Goal: Complete application form

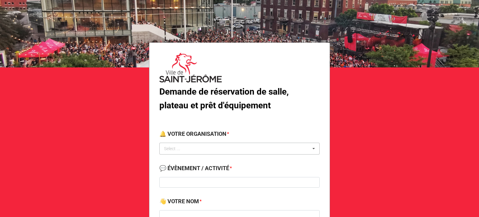
click at [261, 151] on div "Select ... No results found." at bounding box center [239, 148] width 160 height 12
type input "loisirs"
click at [254, 162] on div "Ville de St-[PERSON_NAME] - Service des loisirs" at bounding box center [240, 160] width 160 height 12
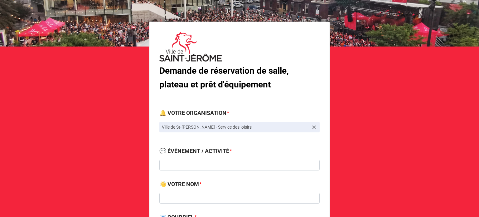
scroll to position [62, 0]
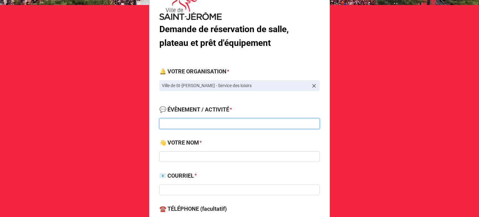
click at [206, 121] on input at bounding box center [239, 123] width 160 height 11
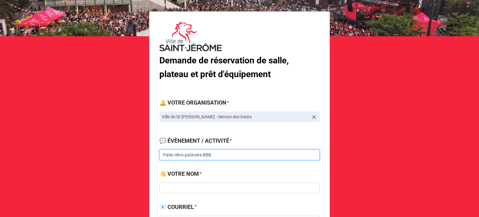
type input "Patin rétro patinoire BBB"
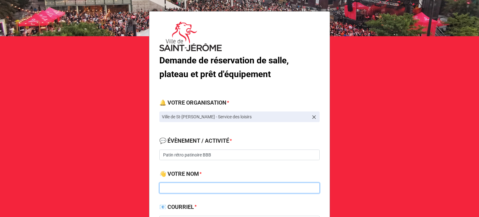
click at [221, 189] on input at bounding box center [239, 187] width 160 height 11
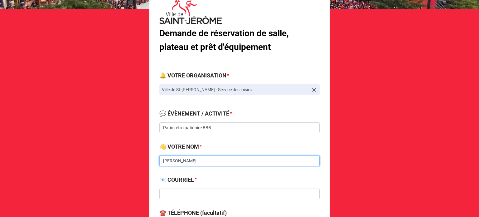
scroll to position [93, 0]
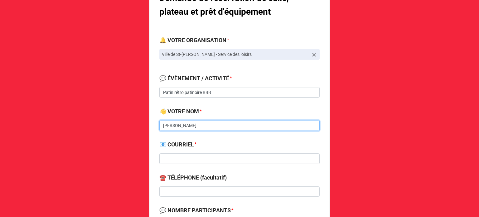
type input "[PERSON_NAME]"
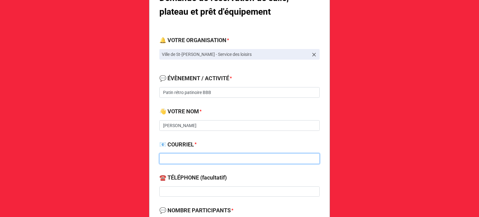
click at [218, 158] on input at bounding box center [239, 158] width 160 height 11
type input "[EMAIL_ADDRESS][DOMAIN_NAME]"
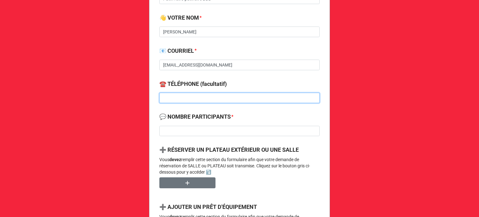
click at [221, 99] on input at bounding box center [239, 98] width 160 height 11
type input "[PHONE_NUMBER]"
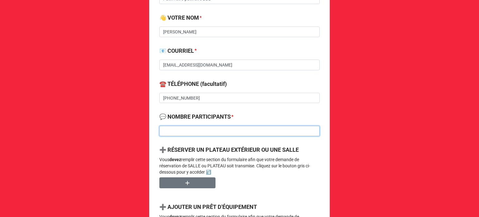
click at [188, 131] on input at bounding box center [239, 131] width 160 height 11
type input "1"
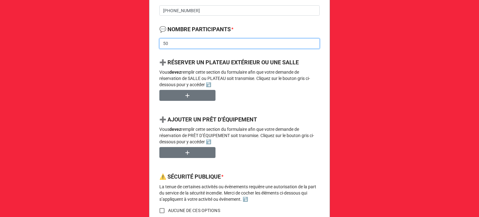
scroll to position [312, 0]
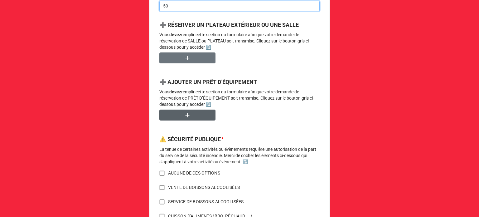
type input "50"
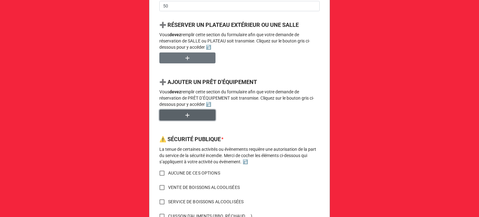
click at [193, 114] on button "button" at bounding box center [187, 114] width 56 height 11
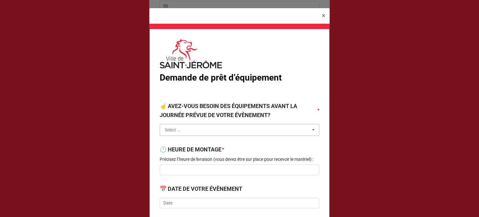
click at [198, 129] on input "text" at bounding box center [239, 129] width 159 height 11
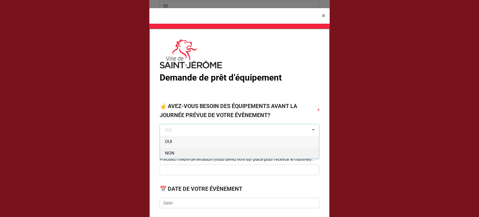
click at [170, 153] on span "NON" at bounding box center [169, 152] width 9 height 5
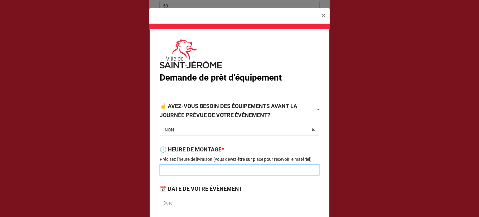
click at [174, 170] on input at bounding box center [240, 169] width 160 height 11
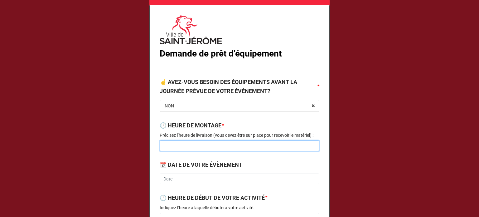
scroll to position [62, 0]
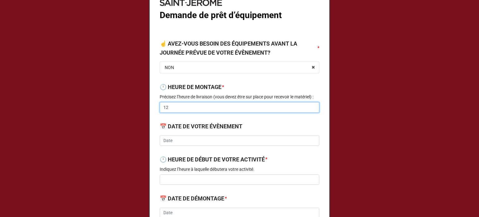
type input "1"
type input "9:00"
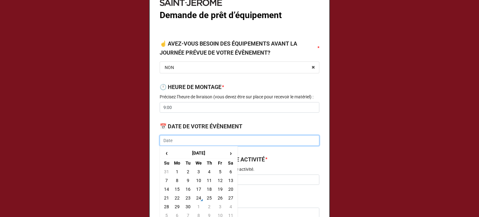
click at [194, 136] on input "text" at bounding box center [240, 140] width 160 height 11
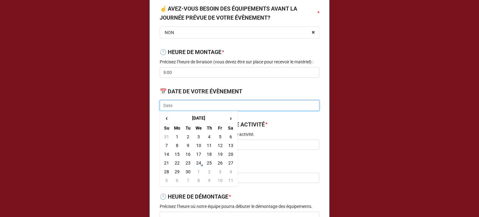
scroll to position [125, 0]
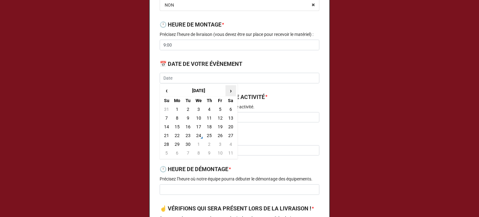
click at [227, 93] on span "›" at bounding box center [231, 90] width 10 height 10
click at [163, 93] on span "‹" at bounding box center [166, 90] width 10 height 10
click at [228, 112] on td "4" at bounding box center [230, 109] width 11 height 9
type input "[DATE]"
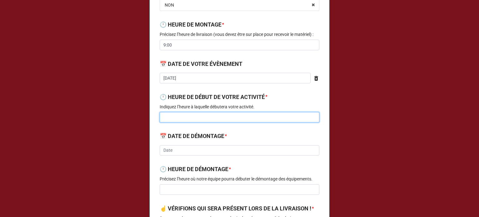
click at [210, 119] on input at bounding box center [240, 117] width 160 height 11
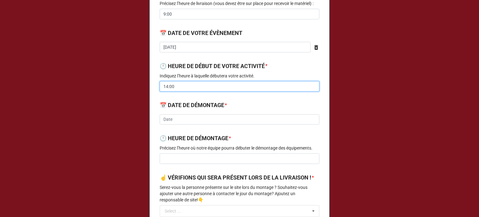
scroll to position [156, 0]
type input "14:00"
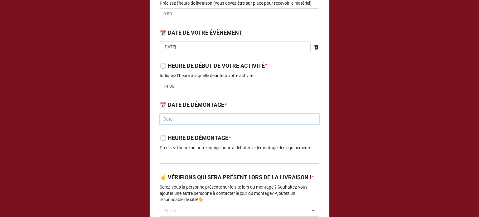
click at [210, 119] on input "text" at bounding box center [240, 119] width 160 height 11
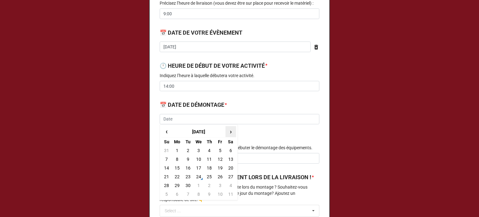
click at [229, 131] on span "›" at bounding box center [231, 131] width 10 height 10
click at [228, 150] on td "4" at bounding box center [230, 150] width 11 height 9
type input "[DATE]"
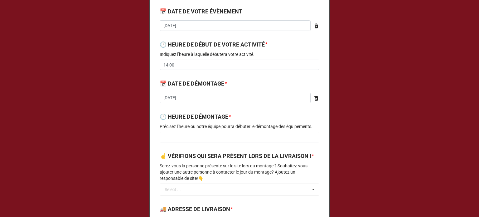
scroll to position [218, 0]
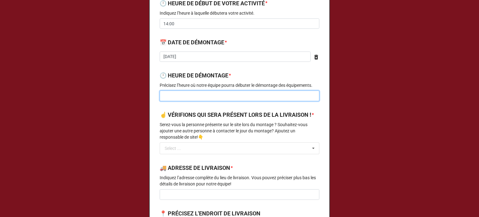
click at [240, 95] on input at bounding box center [240, 95] width 160 height 11
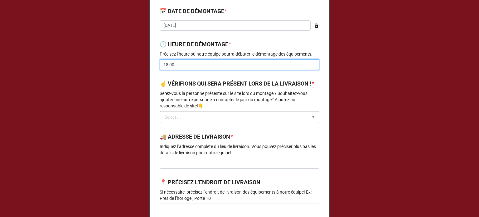
type input "18:00"
click at [228, 122] on input "text" at bounding box center [239, 116] width 159 height 11
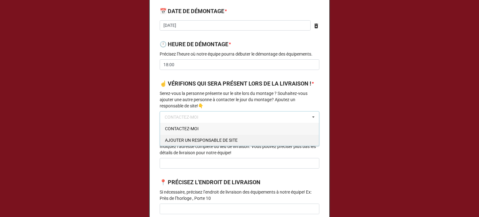
click at [221, 142] on span "AJOUTER UN RESPONSABLE DE SITE" at bounding box center [201, 139] width 73 height 5
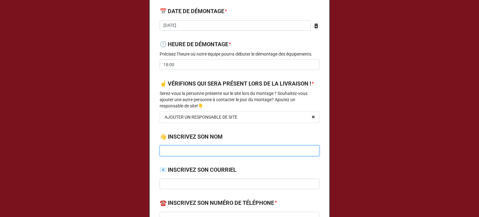
click at [202, 156] on input at bounding box center [240, 150] width 160 height 11
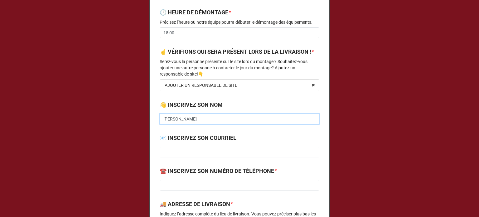
scroll to position [312, 0]
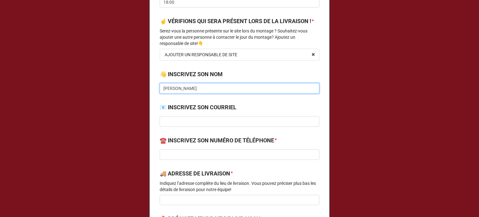
type input "[PERSON_NAME]"
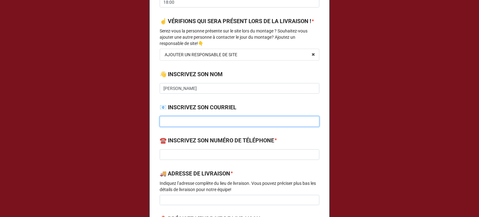
click at [205, 126] on input at bounding box center [240, 121] width 160 height 11
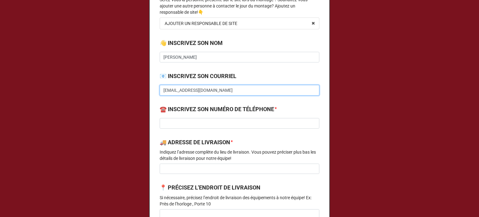
type input "[EMAIL_ADDRESS][DOMAIN_NAME]"
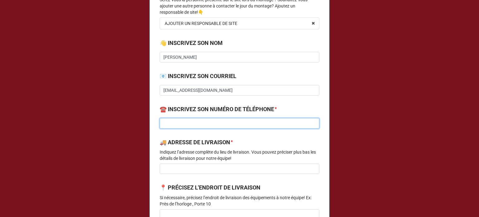
click at [205, 128] on input at bounding box center [240, 123] width 160 height 11
type input "[PHONE_NUMBER]"
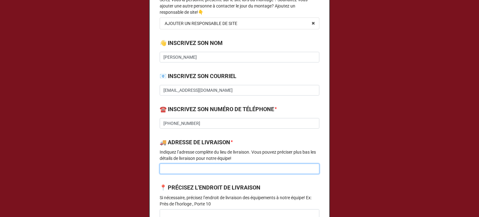
click at [204, 172] on input at bounding box center [240, 168] width 160 height 11
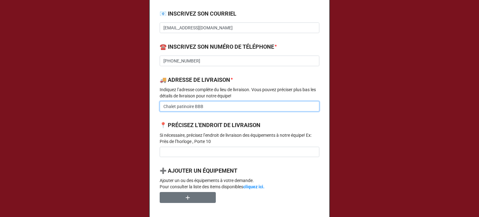
type input "Chalet patinoire BBB"
click at [208, 157] on input at bounding box center [240, 151] width 160 height 11
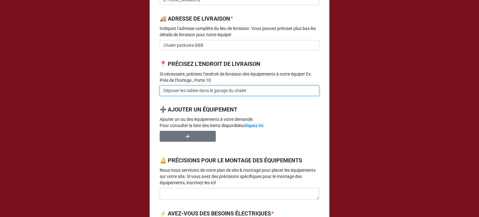
scroll to position [467, 0]
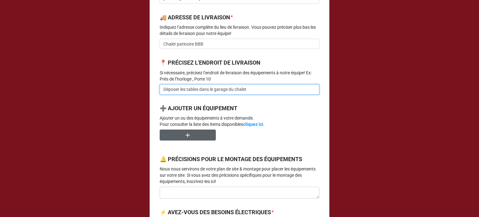
type input "Déposer les tables dans le garage du chalet"
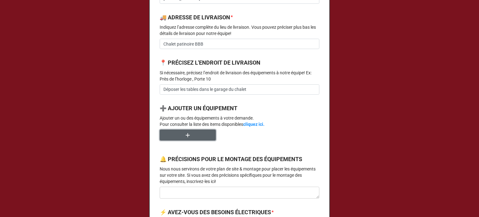
click at [187, 137] on icon "button" at bounding box center [188, 135] width 4 height 4
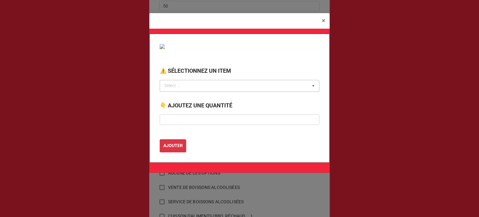
click at [202, 88] on div "Select ... No results found." at bounding box center [240, 86] width 160 height 12
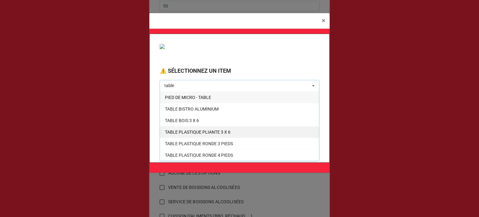
type input "table"
click at [226, 132] on span "TABLE PLASTIQUE PLIANTE 3 X 6" at bounding box center [197, 131] width 65 height 5
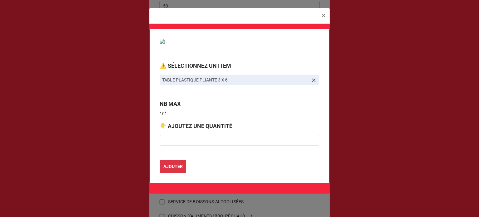
click at [218, 122] on label "👇 AJOUTEZ UNE QUANTITÉ" at bounding box center [196, 126] width 73 height 9
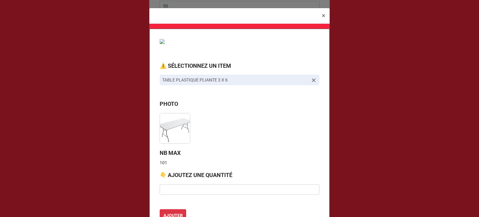
scroll to position [62, 0]
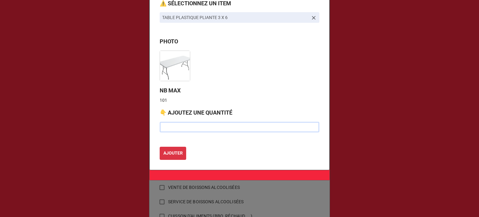
click at [205, 125] on input "text" at bounding box center [240, 127] width 160 height 11
type input "6"
click at [176, 152] on b "AJOUTER" at bounding box center [172, 153] width 19 height 7
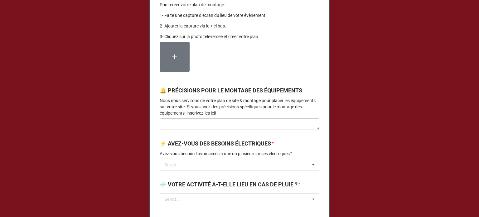
scroll to position [685, 0]
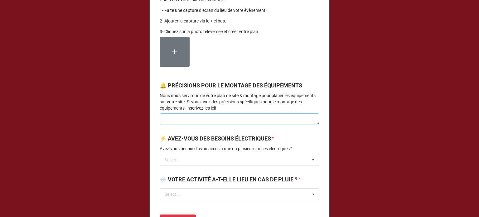
click at [232, 125] on textarea at bounding box center [240, 119] width 160 height 12
type textarea "x"
type textarea "L"
type textarea "x"
type textarea "Le"
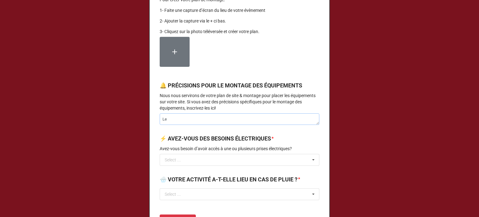
type textarea "x"
type textarea "Les"
type textarea "x"
type textarea "Les"
type textarea "x"
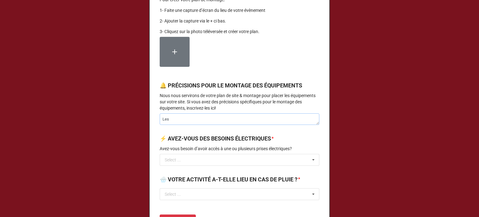
type textarea "Les p"
type textarea "x"
type textarea "Les"
type textarea "x"
type textarea "Les t"
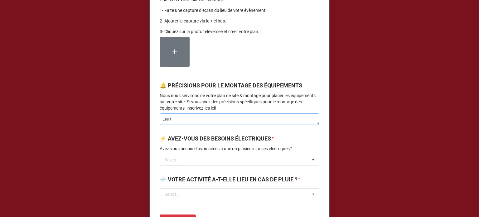
type textarea "x"
type textarea "Les ta"
type textarea "x"
type textarea "Les tab"
type textarea "x"
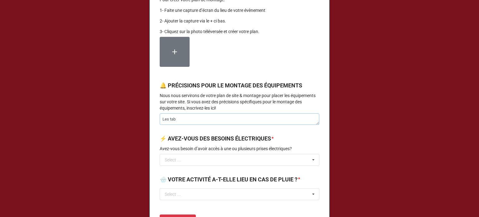
type textarea "Les tabl"
type textarea "x"
type textarea "Les table"
type textarea "x"
type textarea "Les tables"
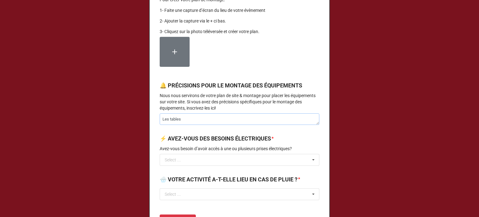
type textarea "x"
type textarea "Les tables"
type textarea "x"
type textarea "Les tables p"
type textarea "x"
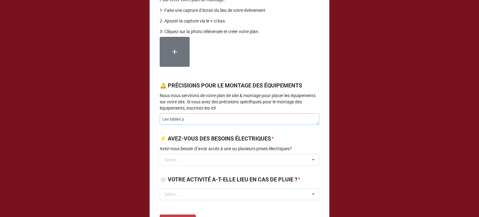
type textarea "Les tables pe"
type textarea "x"
type textarea "Les tables peu"
type textarea "x"
type textarea "Les tables peuv"
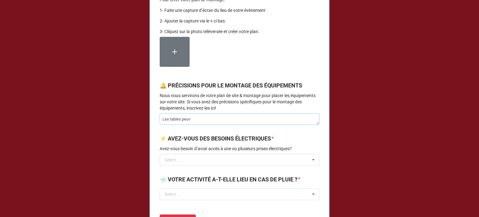
type textarea "x"
type textarea "Les tables peuve"
type textarea "x"
type textarea "Les tables peuven"
type textarea "x"
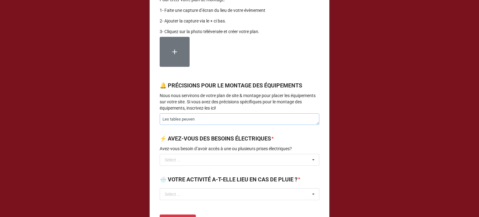
type textarea "Les tables peuvent"
type textarea "x"
type textarea "Les tables peuvent"
type textarea "x"
type textarea "Les tables peuvent e"
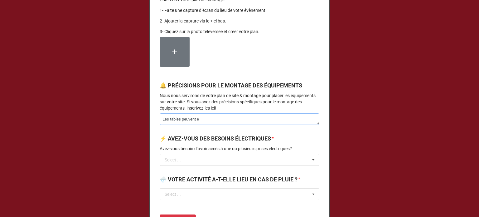
type textarea "x"
type textarea "Les tables peuvent"
type textarea "x"
type textarea "Les tables peuvent"
type textarea "x"
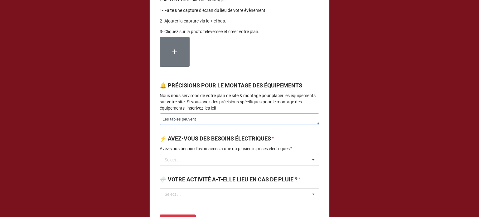
type textarea "Les tables peuventê"
type textarea "x"
type textarea "Les tables peuvent"
type textarea "x"
type textarea "Les tables peuvent"
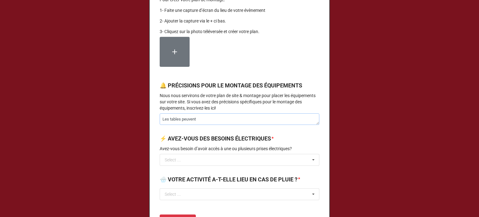
type textarea "x"
type textarea "Les tables peuvent ê"
type textarea "x"
type textarea "Les tables peuvent êt"
type textarea "x"
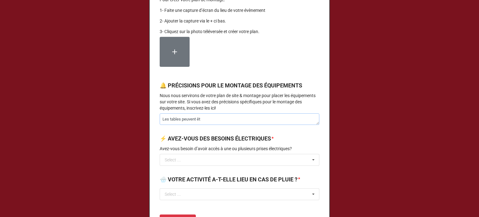
type textarea "Les tables peuvent êtr"
type textarea "x"
type textarea "Les tables peuvent être"
type textarea "x"
type textarea "Les tables peuvent être"
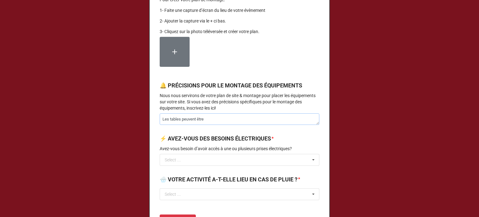
type textarea "x"
type textarea "Les tables peuvent être l"
type textarea "x"
type textarea "Les tables peuvent être li"
type textarea "x"
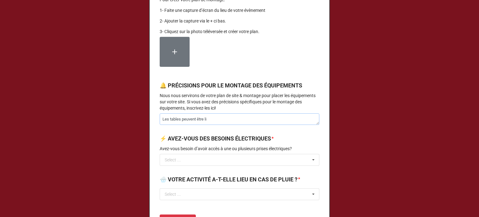
type textarea "Les tables peuvent être liv"
type textarea "x"
type textarea "Les tables peuvent être livr"
type textarea "x"
type textarea "Les tables peuvent être livré"
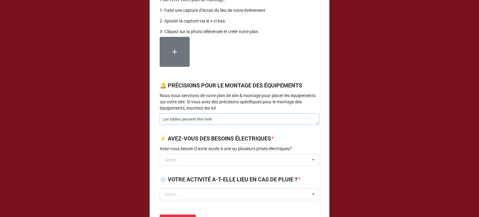
type textarea "x"
type textarea "Les tables peuvent être livrée"
type textarea "x"
type textarea "Les tables peuvent être livrées"
type textarea "x"
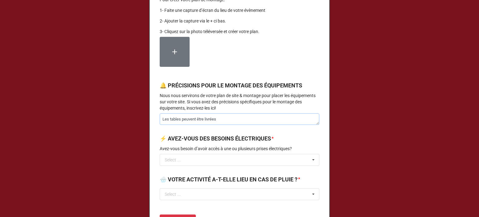
type textarea "Les tables peuvent être livrées"
type textarea "x"
type textarea "Les tables peuvent être livrées a"
type textarea "x"
type textarea "Les tables peuvent être livrées av"
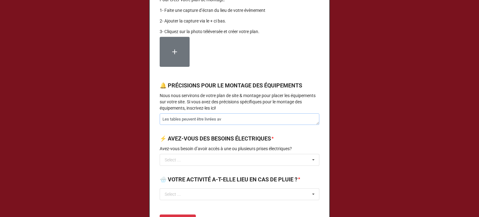
type textarea "x"
type textarea "Les tables peuvent être livrées ava"
type textarea "x"
type textarea "Les tables peuvent être livrées avan"
type textarea "x"
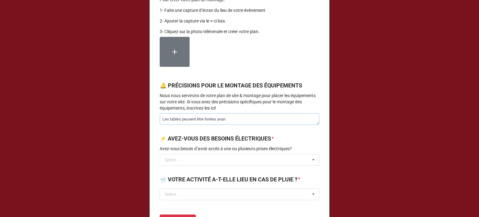
type textarea "Les tables peuvent être livrées avant"
type textarea "x"
type textarea "Les tables peuvent être livrées avant"
type textarea "x"
type textarea "Les tables peuvent être livrées avant l"
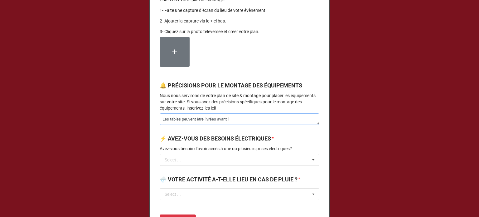
type textarea "x"
type textarea "Les tables peuvent être livrées avant la"
type textarea "x"
type textarea "Les tables peuvent être livrées avant la"
type textarea "x"
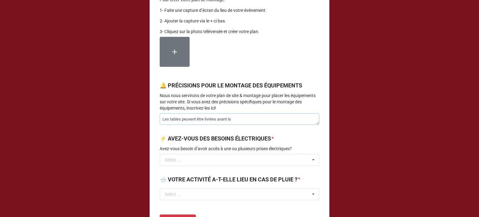
type textarea "Les tables peuvent être livrées avant la d"
type textarea "x"
type textarea "Les tables peuvent être livrées avant la da"
type textarea "x"
type textarea "Les tables peuvent être livrées avant la dat"
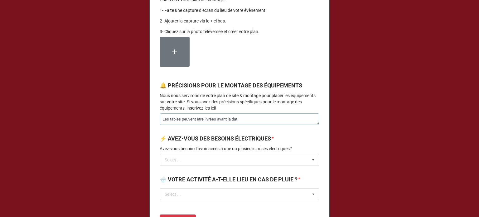
type textarea "x"
type textarea "Les tables peuvent être livrées avant la date"
type textarea "x"
type textarea "Les tables peuvent être livrées avant la date"
type textarea "x"
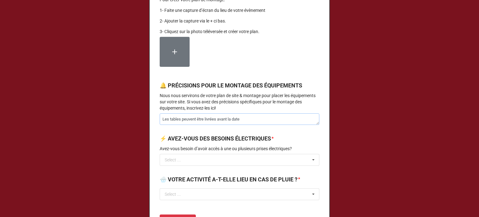
type textarea "Les tables peuvent être livrées avant la date s"
type textarea "x"
type textarea "Les tables peuvent être livrées avant la date sa"
type textarea "x"
type textarea "Les tables peuvent être livrées avant la date san"
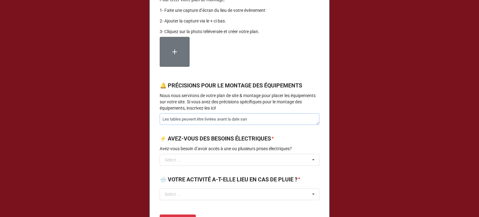
type textarea "x"
type textarea "Les tables peuvent être livrées avant la date sans"
type textarea "x"
type textarea "Les tables peuvent être livrées avant la date sans"
type textarea "x"
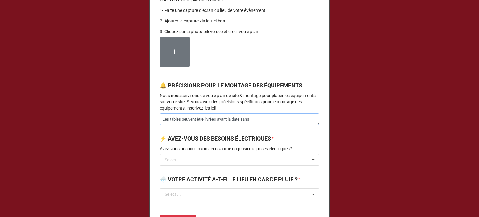
type textarea "Les tables peuvent être livrées avant la date sans p"
type textarea "x"
type textarea "Les tables peuvent être livrées avant la date sans pr"
type textarea "x"
type textarea "Les tables peuvent être livrées avant la date sans pro"
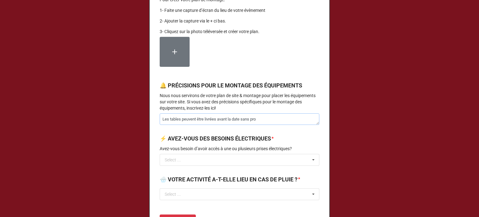
type textarea "x"
type textarea "Les tables peuvent être livrées avant la date sans prob"
type textarea "x"
type textarea "Les tables peuvent être livrées avant la date sans probl"
type textarea "x"
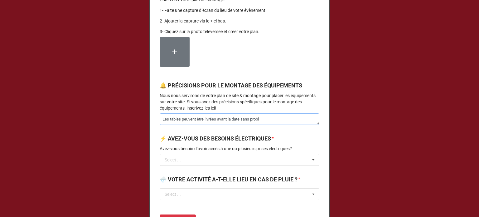
type textarea "Les tables peuvent être livrées avant la date sans problè"
type textarea "x"
type textarea "Les tables peuvent être livrées avant la date sans problème"
type textarea "x"
type textarea "Les tables peuvent être livrées avant la date sans problème"
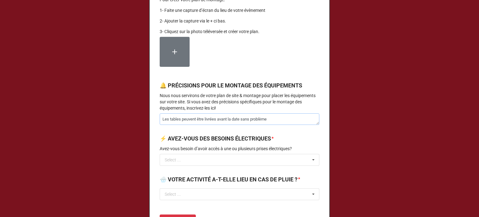
type textarea "x"
type textarea "Les tables peuvent être livrées avant la date sans problème e"
type textarea "x"
type textarea "Les tables peuvent être livrées avant la date sans problème et"
type textarea "x"
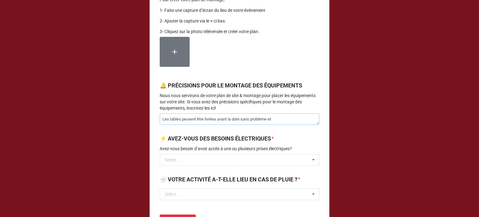
type textarea "Les tables peuvent être livrées avant la date sans problème et"
type textarea "x"
type textarea "Les tables peuvent être livrées avant la date sans problème et ê"
type textarea "x"
type textarea "Les tables peuvent être livrées avant la date sans problème et êt"
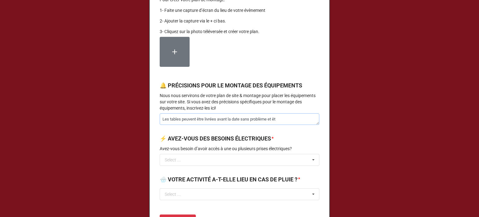
type textarea "x"
type textarea "Les tables peuvent être livrées avant la date sans problème et êtr"
type textarea "x"
type textarea "Les tables peuvent être livrées avant la date sans problème et être"
type textarea "x"
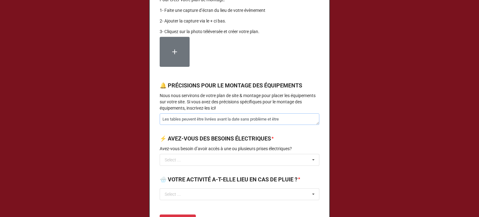
type textarea "Les tables peuvent être livrées avant la date sans problème et être"
type textarea "x"
type textarea "Les tables peuvent être livrées avant la date sans problème et être r"
type textarea "x"
type textarea "Les tables peuvent être livrées avant la date sans problème et être ré"
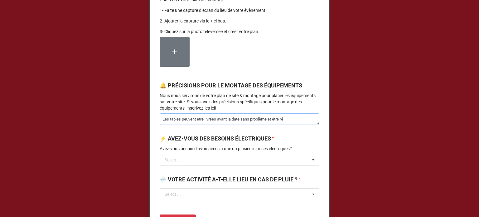
type textarea "x"
type textarea "Les tables peuvent être livrées avant la date sans problème et être réc"
type textarea "x"
type textarea "Les tables peuvent être livrées avant la date sans problème et être récu"
type textarea "x"
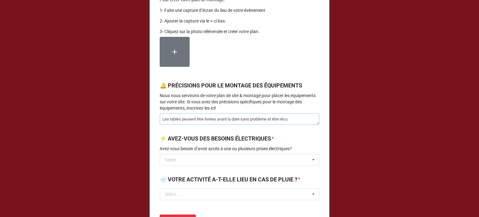
type textarea "Les tables peuvent être livrées avant la date sans problème et être récup"
type textarea "x"
type textarea "Les tables peuvent être livrées avant la date sans problème et être récupé"
type textarea "x"
type textarea "Les tables peuvent être livrées avant la date sans problème et être récupér"
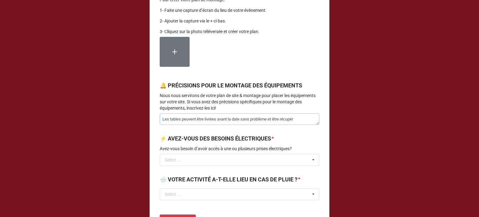
type textarea "x"
type textarea "Les tables peuvent être livrées avant la date sans problème et être récupéri"
type textarea "x"
type textarea "Les tables peuvent être livrées avant la date sans problème et être récupérie"
type textarea "x"
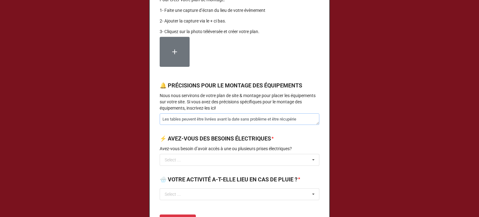
type textarea "Les tables peuvent être livrées avant la date sans problème et être récupéries"
type textarea "x"
type textarea "Les tables peuvent être livrées avant la date sans problème et être récupéries"
type textarea "x"
type textarea "Les tables peuvent être livrées avant la date sans problème et être récupéries"
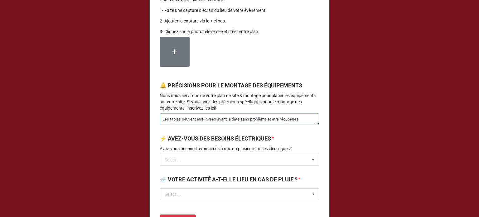
type textarea "x"
type textarea "Les tables peuvent être livrées avant la date sans problème et être récupérie"
type textarea "x"
type textarea "Les tables peuvent être livrées avant la date sans problème et être récupéri"
type textarea "x"
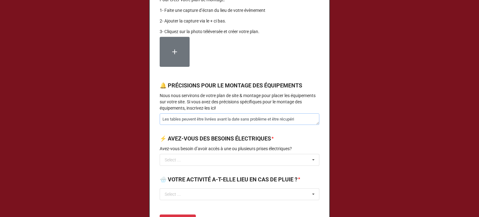
type textarea "Les tables peuvent être livrées avant la date sans problème et être récupér"
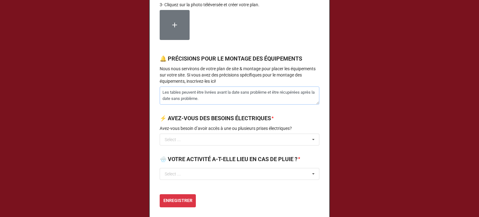
scroll to position [748, 0]
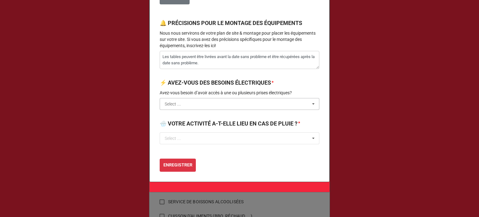
click at [230, 109] on input "text" at bounding box center [239, 103] width 159 height 11
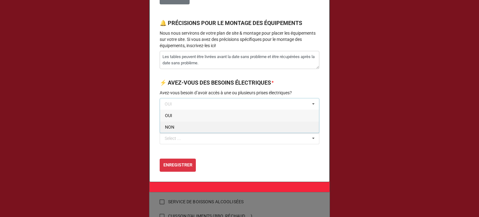
click at [220, 132] on div "NON" at bounding box center [239, 127] width 159 height 12
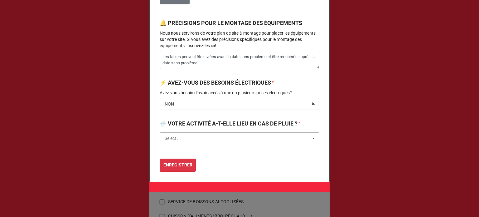
click at [216, 144] on input "text" at bounding box center [239, 137] width 159 height 11
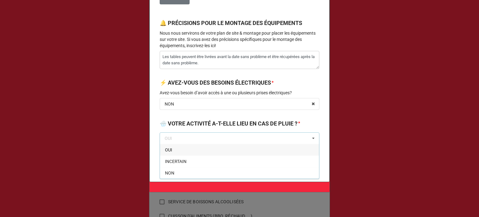
click at [210, 155] on div "OUI" at bounding box center [239, 150] width 159 height 12
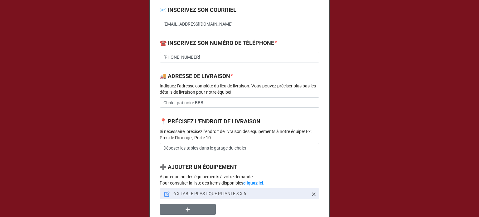
scroll to position [405, 0]
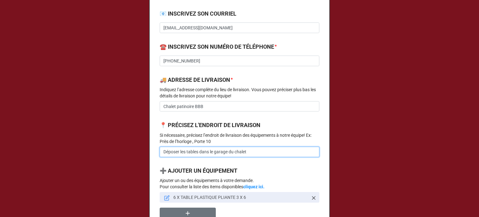
drag, startPoint x: 265, startPoint y: 160, endPoint x: 212, endPoint y: 157, distance: 53.4
click at [212, 157] on input "Déposer les tables dans le garage du chalet" at bounding box center [240, 151] width 160 height 11
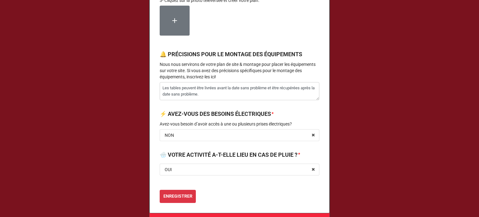
scroll to position [770, 0]
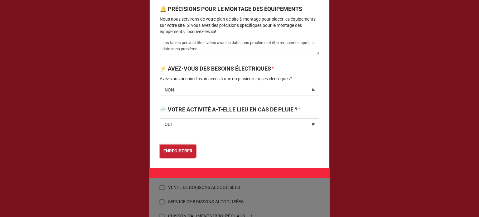
click at [179, 150] on b "ENREGISTRER" at bounding box center [177, 150] width 29 height 7
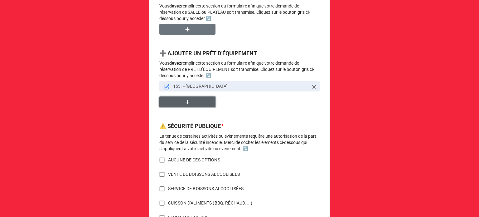
scroll to position [374, 0]
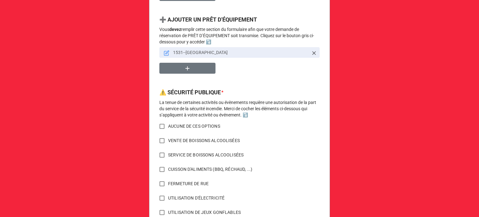
click at [164, 126] on input "AUCUNE DE CES OPTIONS" at bounding box center [162, 126] width 12 height 12
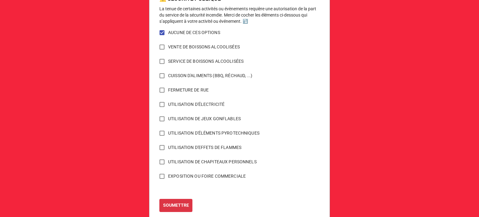
scroll to position [483, 0]
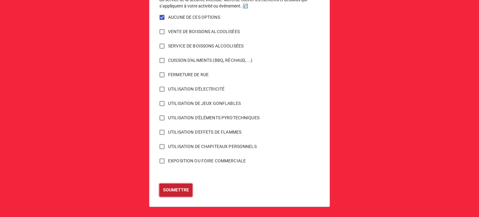
click at [178, 188] on b "SOUMETTRE" at bounding box center [176, 189] width 26 height 7
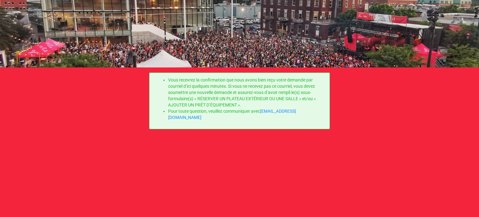
scroll to position [0, 0]
